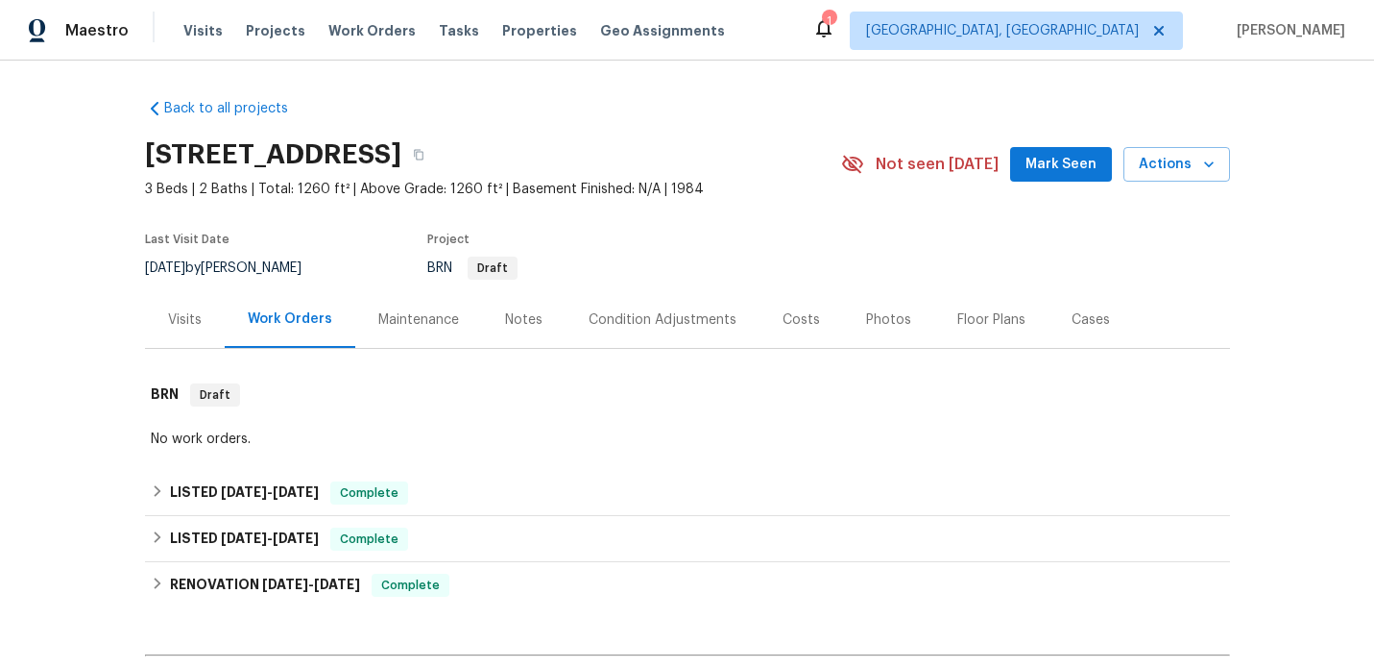
click at [174, 322] on div "Visits" at bounding box center [185, 319] width 34 height 19
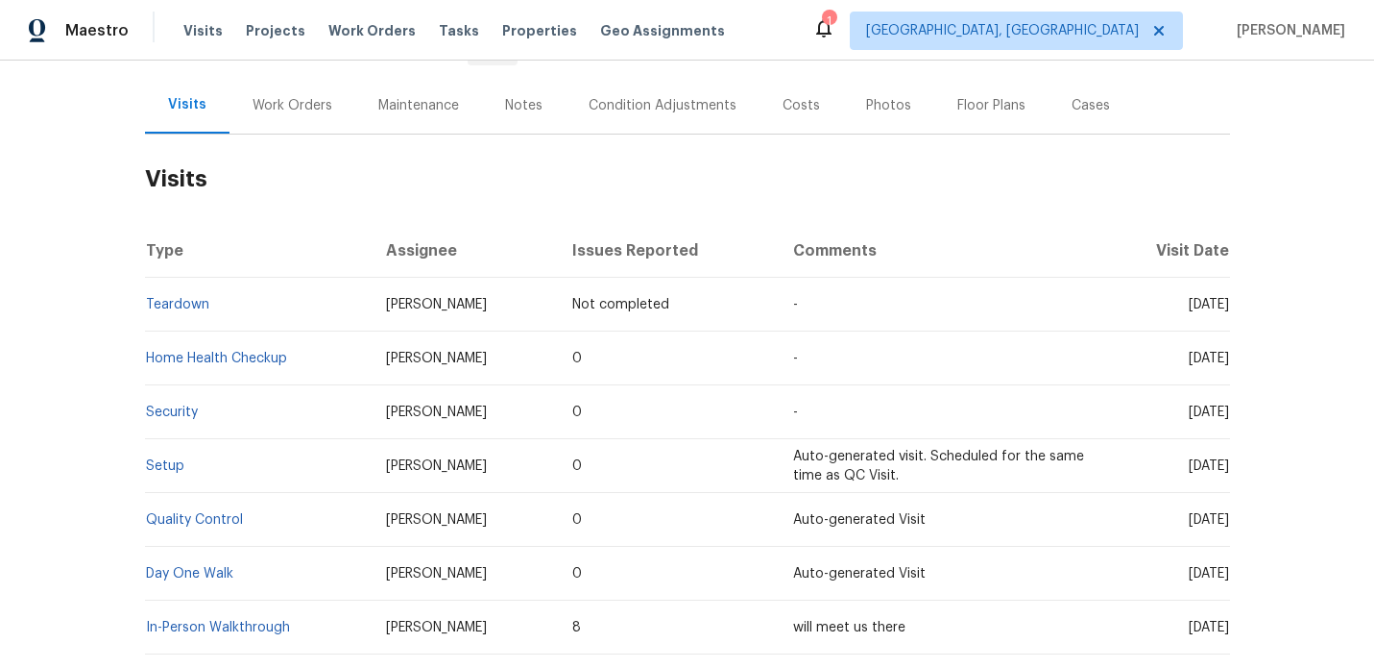
scroll to position [331, 0]
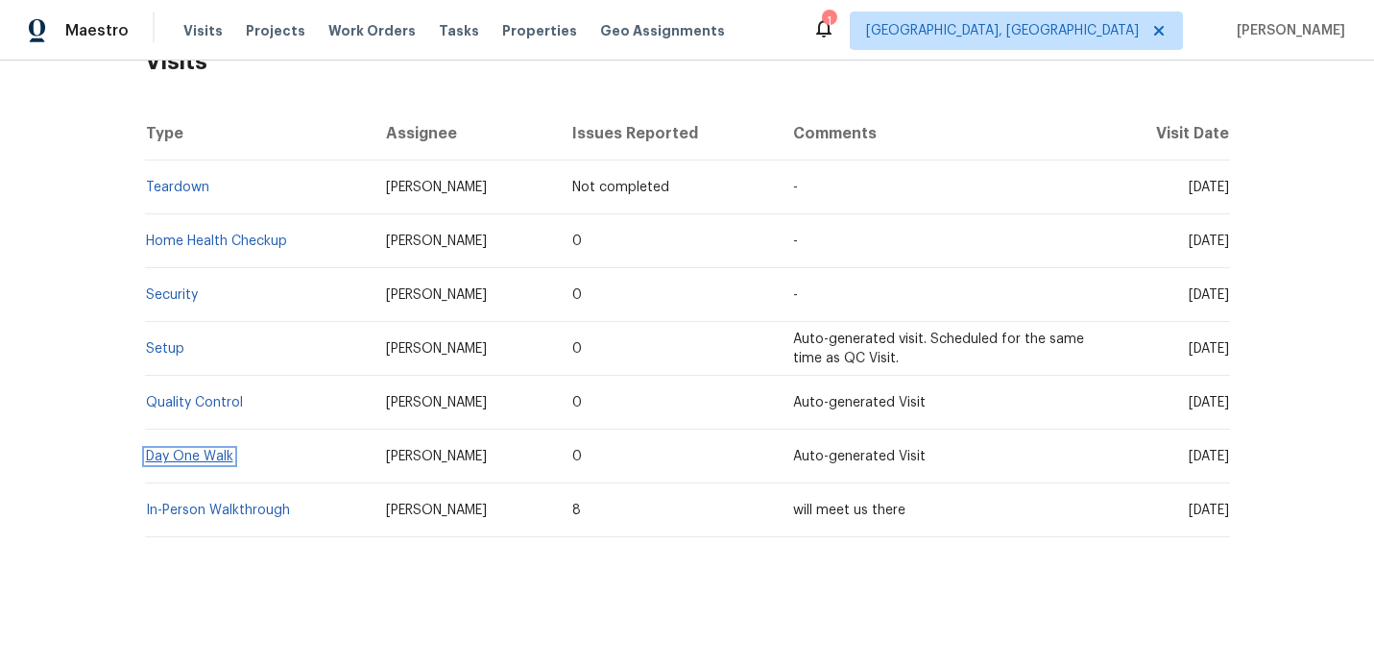
click at [194, 452] on link "Day One Walk" at bounding box center [189, 455] width 87 height 13
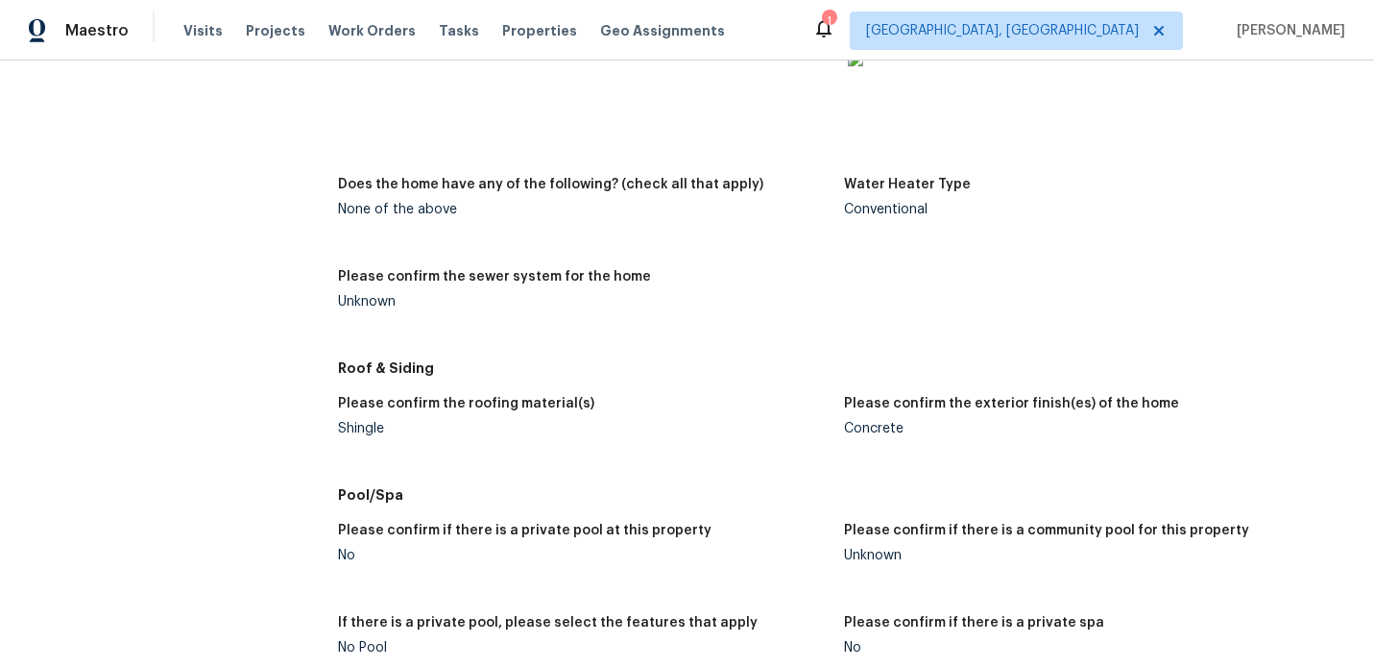
scroll to position [2005, 0]
